Goal: Task Accomplishment & Management: Manage account settings

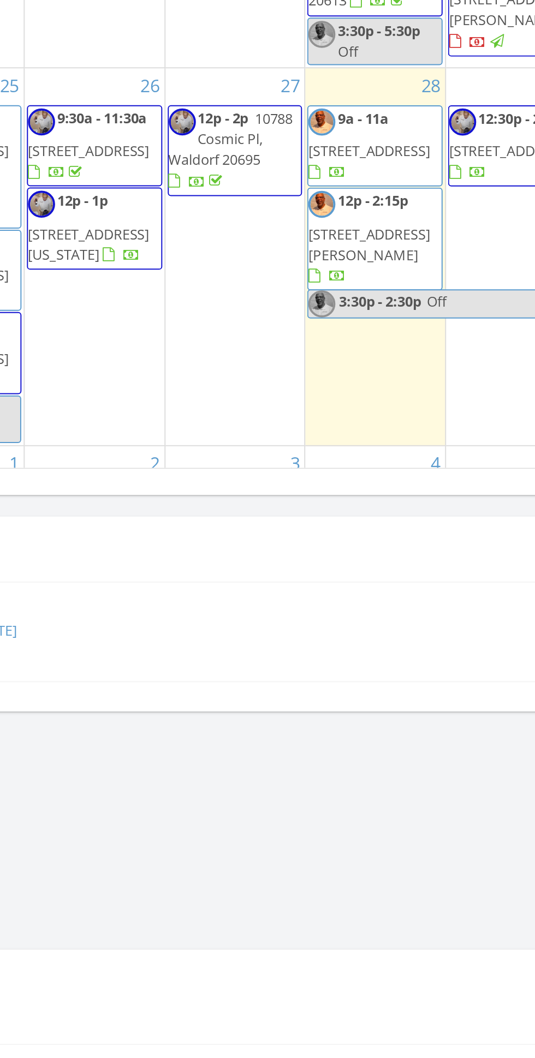
scroll to position [1867, 535]
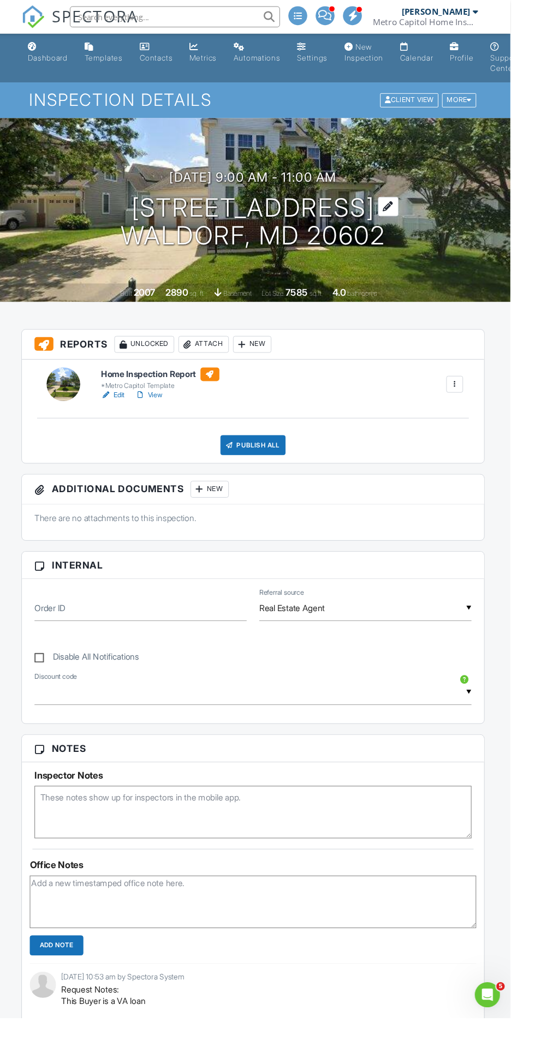
click at [270, 212] on h1 "4621 La Costa Lane Waldorf, MD 20602" at bounding box center [267, 231] width 275 height 58
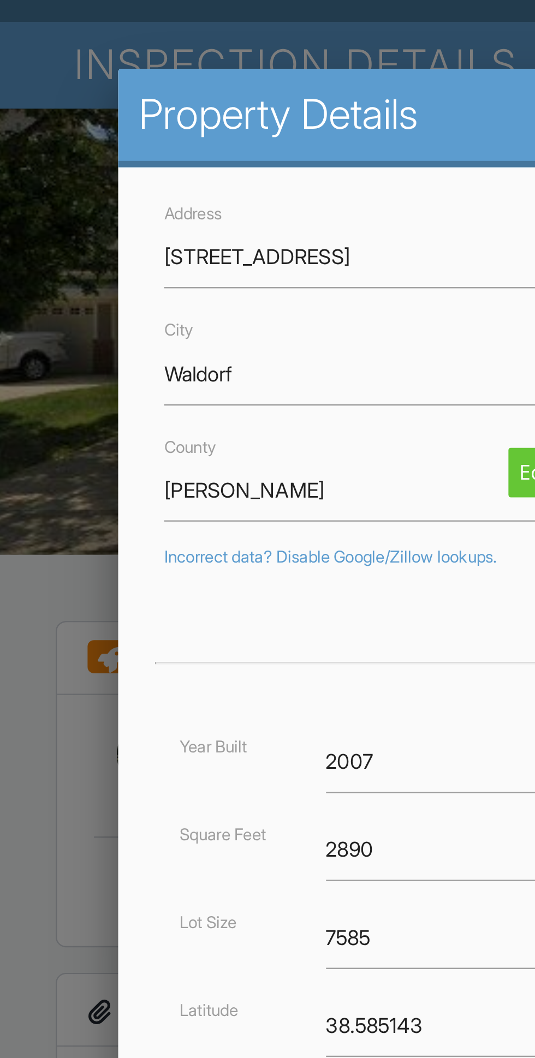
click at [37, 240] on div at bounding box center [267, 606] width 535 height 1323
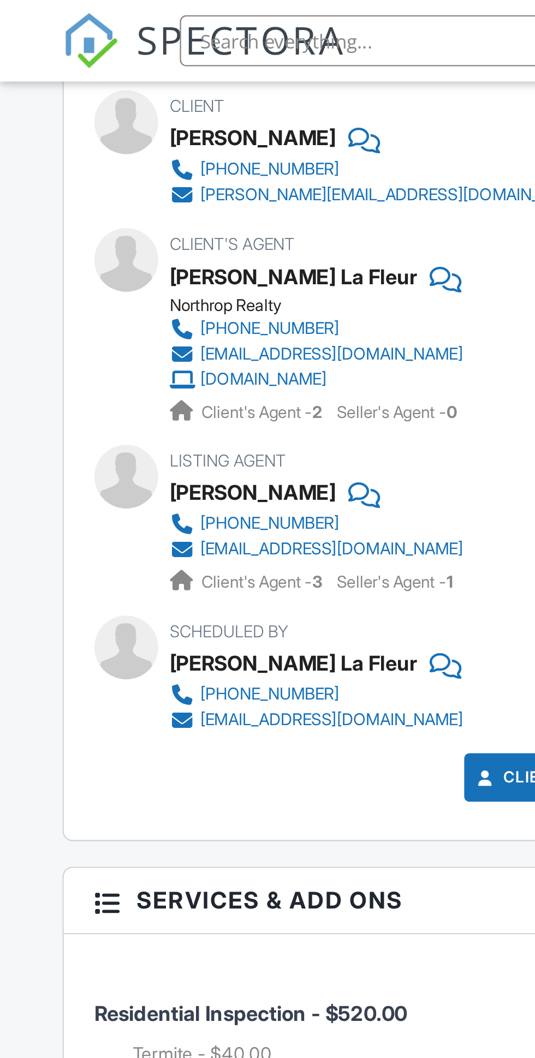
scroll to position [1459, 0]
